Goal: Transaction & Acquisition: Purchase product/service

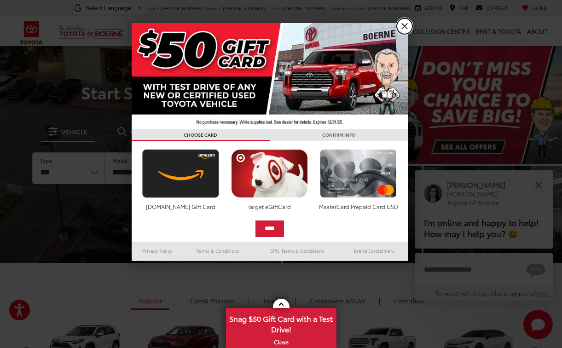
click at [410, 28] on link "X" at bounding box center [405, 26] width 16 height 16
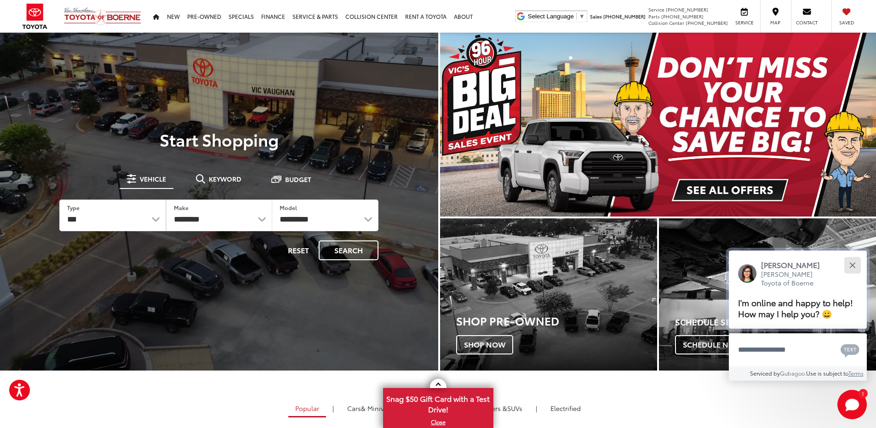
click at [561, 264] on div "Close" at bounding box center [853, 265] width 6 height 6
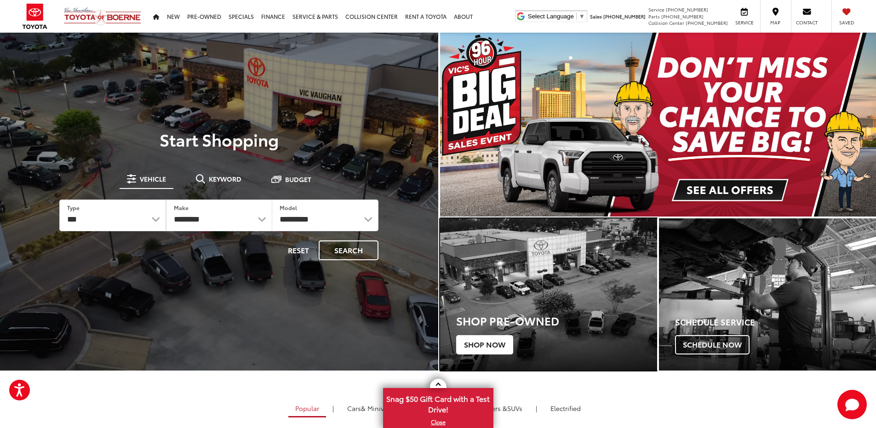
click at [509, 346] on span "Shop Now" at bounding box center [484, 344] width 57 height 19
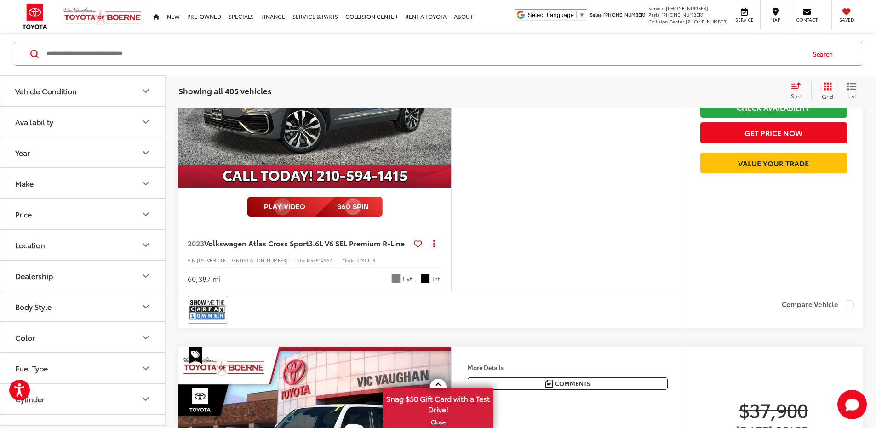
scroll to position [2485, 0]
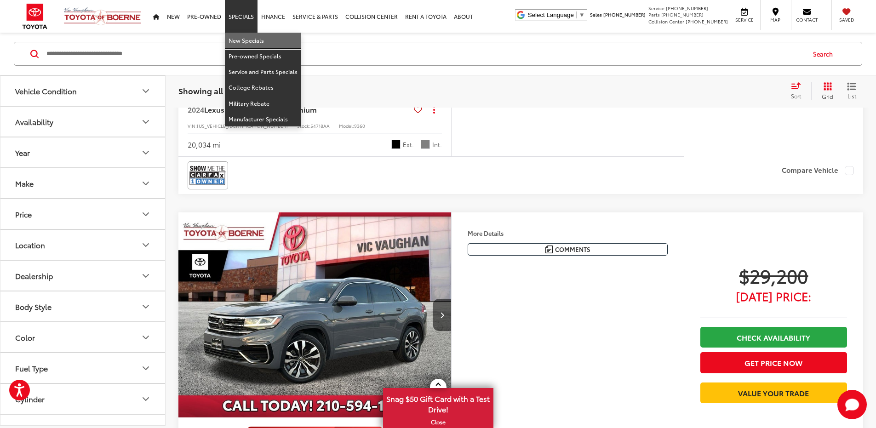
click at [245, 42] on link "New Specials" at bounding box center [263, 41] width 76 height 16
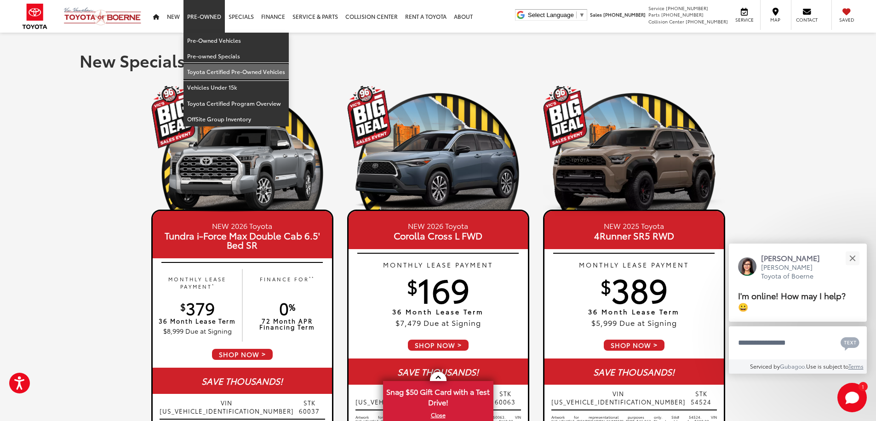
click at [220, 73] on link "Toyota Certified Pre-Owned Vehicles" at bounding box center [236, 72] width 105 height 16
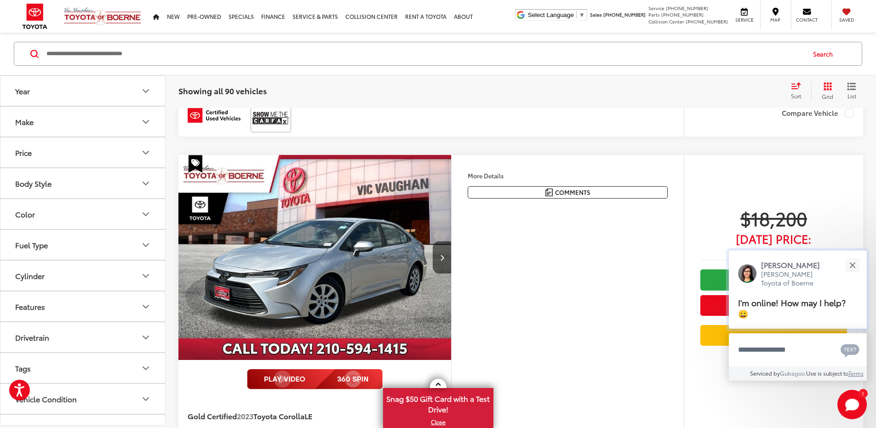
scroll to position [1060, 0]
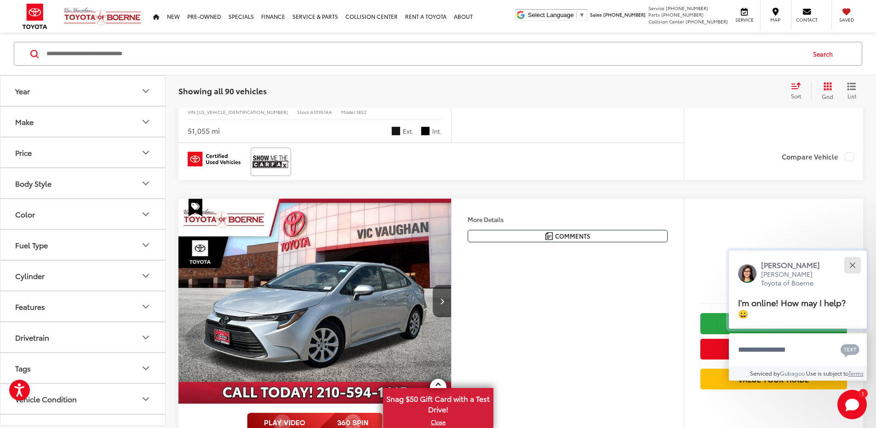
click at [850, 265] on button "Close" at bounding box center [853, 265] width 20 height 20
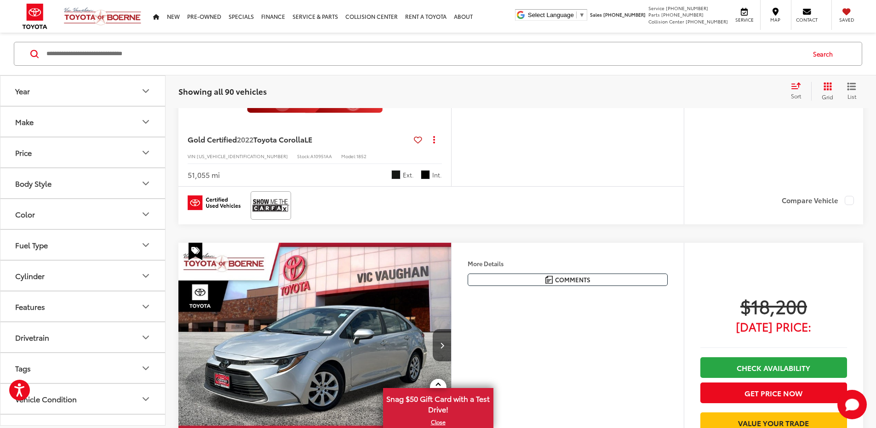
scroll to position [1104, 0]
